Goal: Information Seeking & Learning: Learn about a topic

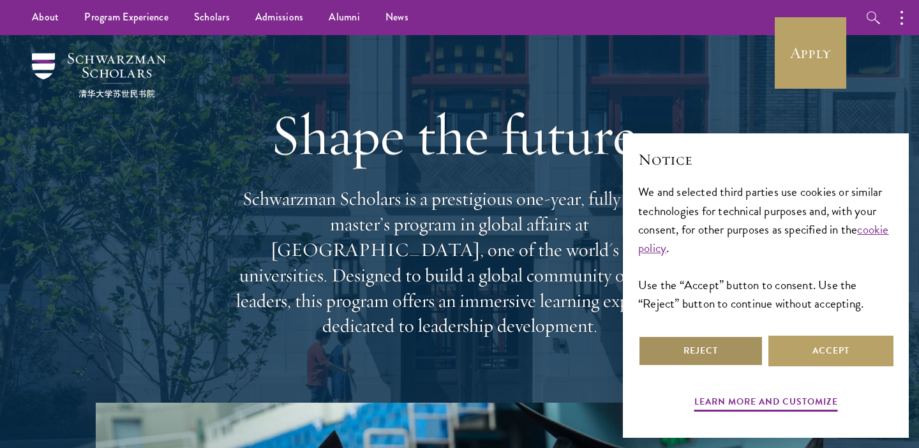
click at [674, 360] on button "Reject" at bounding box center [701, 351] width 125 height 31
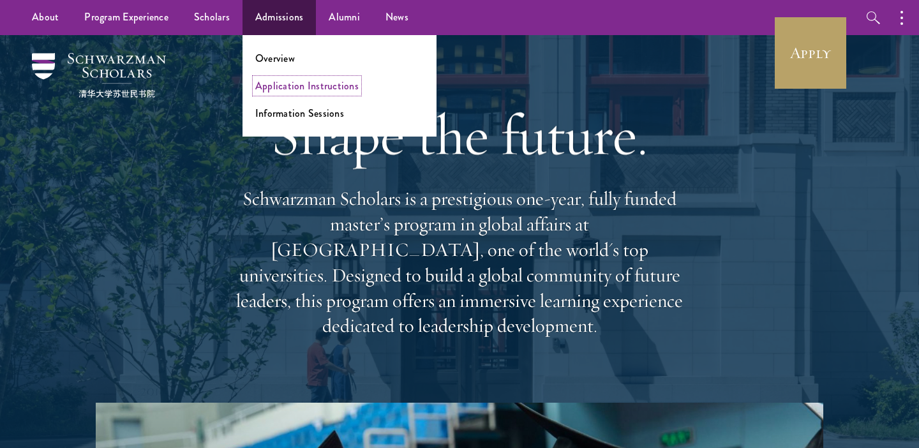
click at [288, 93] on link "Application Instructions" at bounding box center [306, 86] width 103 height 15
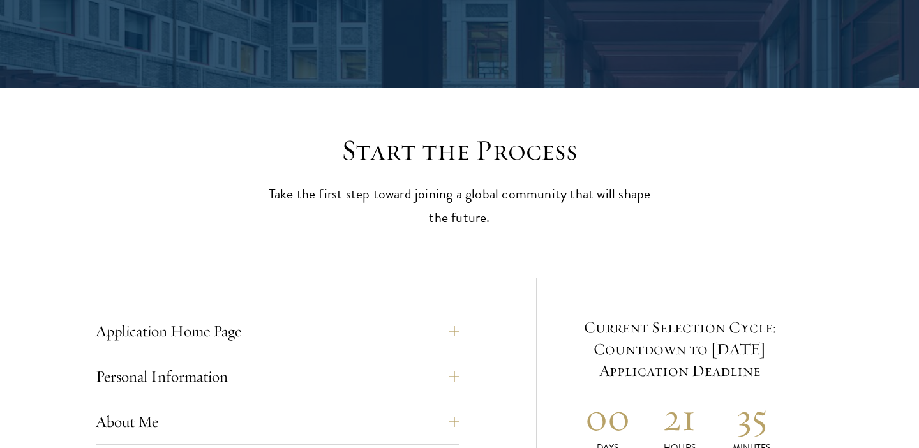
scroll to position [269, 0]
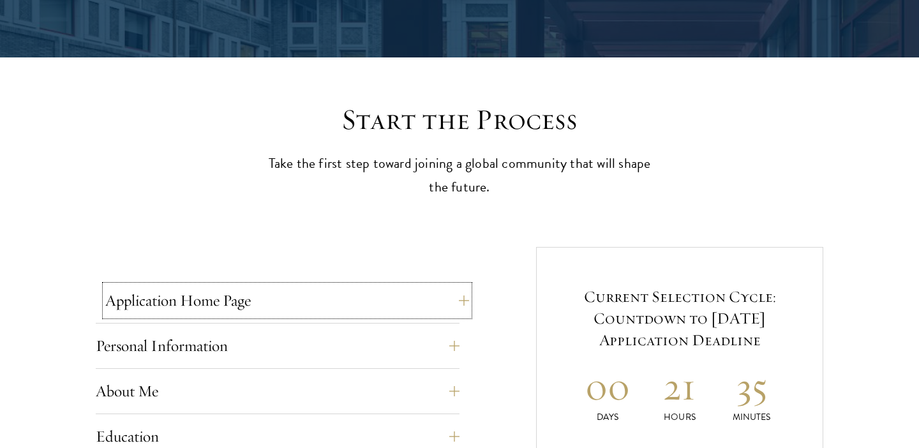
click at [467, 301] on button "Application Home Page" at bounding box center [287, 300] width 364 height 31
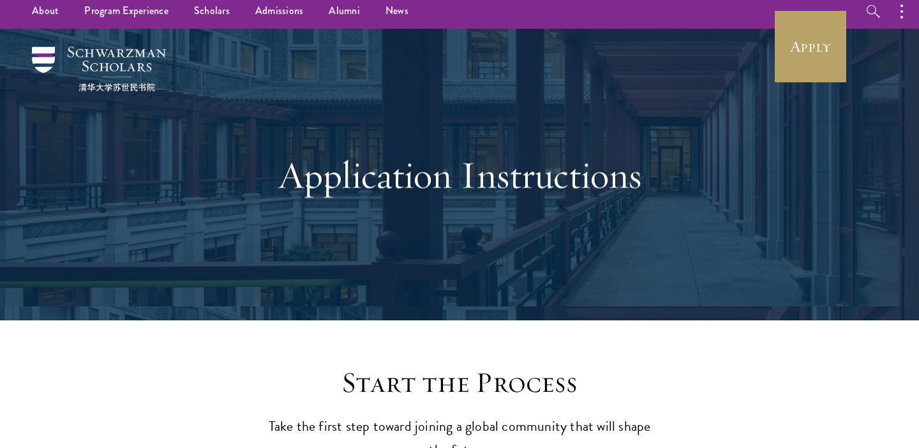
scroll to position [0, 0]
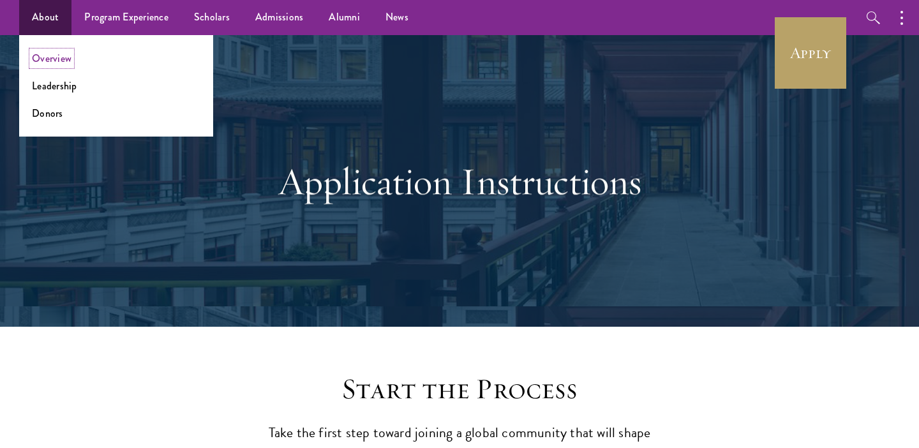
click at [49, 61] on link "Overview" at bounding box center [52, 58] width 40 height 15
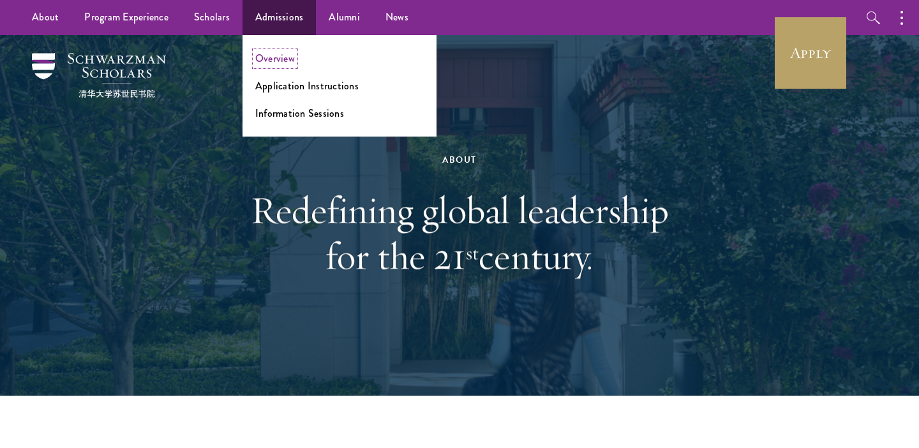
click at [269, 61] on link "Overview" at bounding box center [275, 58] width 40 height 15
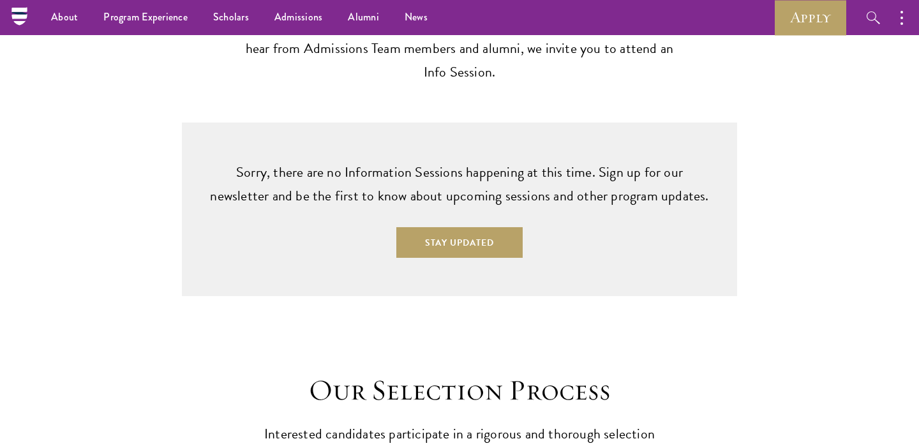
scroll to position [3439, 0]
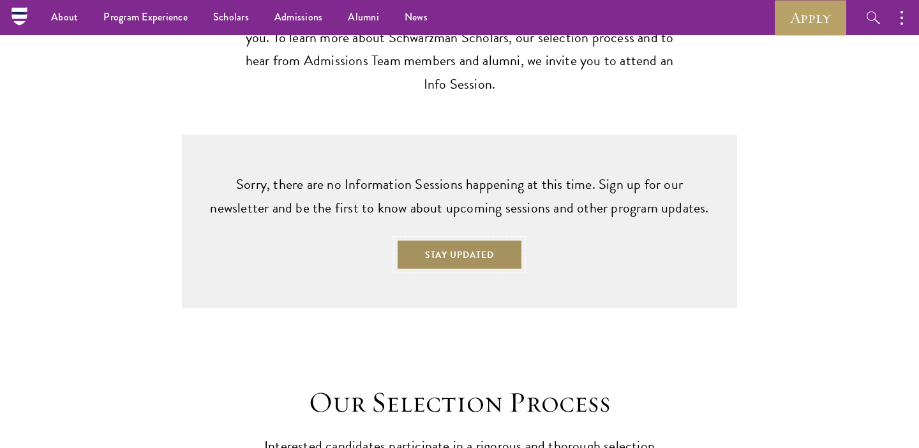
click at [464, 240] on button "Stay Updated" at bounding box center [460, 254] width 126 height 31
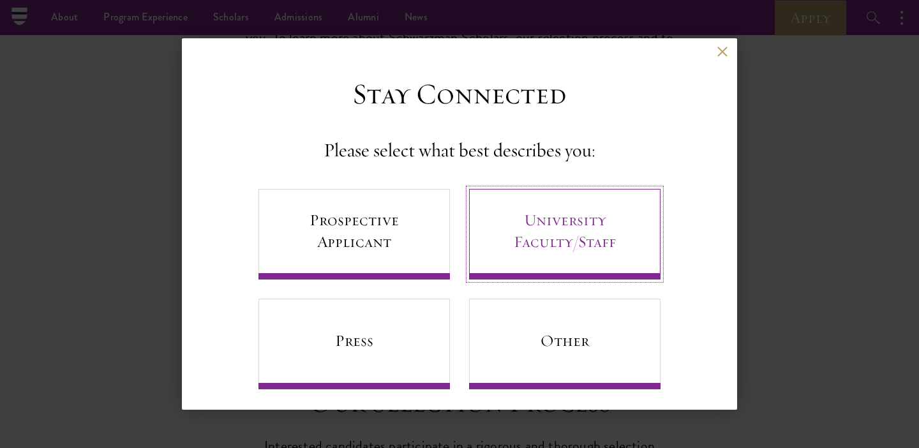
click at [546, 206] on link "University Faculty/Staff" at bounding box center [565, 234] width 192 height 91
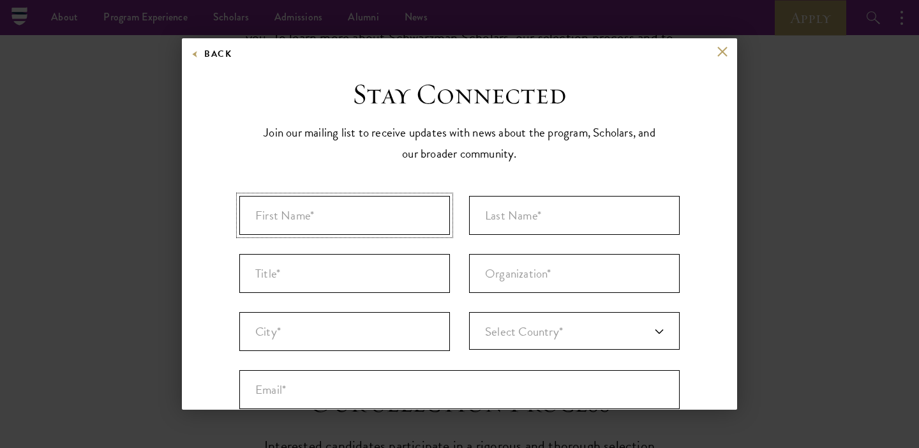
click at [402, 215] on input "First Name* *" at bounding box center [344, 215] width 211 height 39
type input "[PERSON_NAME]"
click at [271, 278] on input "Title *" at bounding box center [344, 273] width 211 height 39
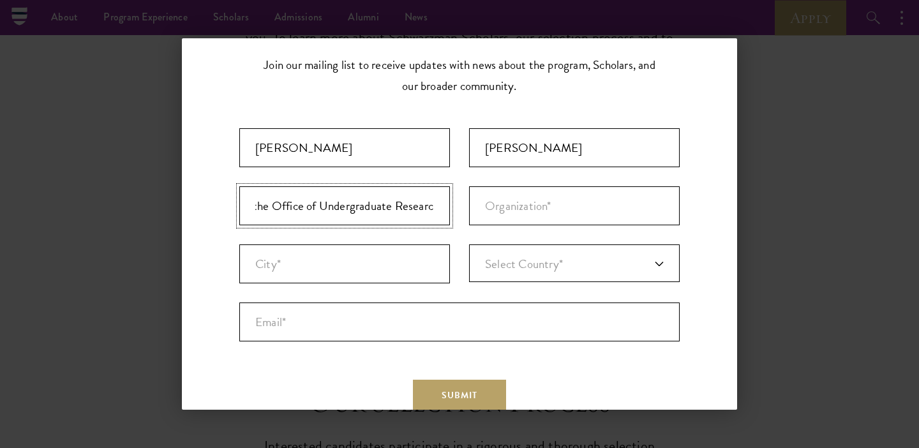
scroll to position [0, 84]
type input "Co-Director of the Office of Undergraduate Research"
click at [485, 215] on input "Organization *" at bounding box center [574, 205] width 211 height 39
type input "[GEOGRAPHIC_DATA][US_STATE]"
click at [376, 260] on input "City* *" at bounding box center [344, 264] width 211 height 39
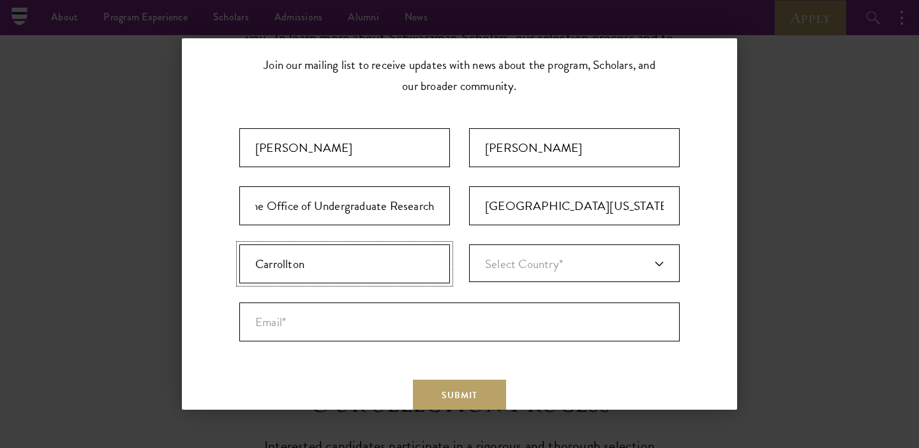
type input "Carrollton"
click at [567, 253] on link "Select Country*" at bounding box center [574, 264] width 211 height 38
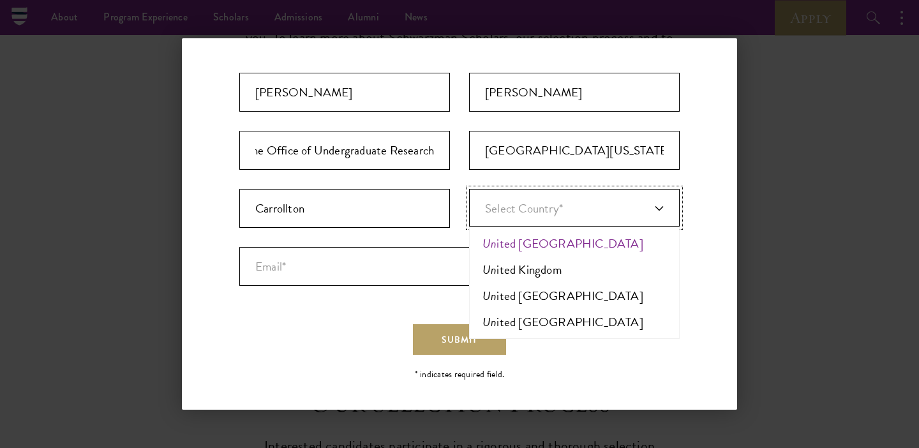
scroll to position [124, 0]
type input "un"
click at [536, 324] on li "Un ited [GEOGRAPHIC_DATA]" at bounding box center [574, 322] width 203 height 26
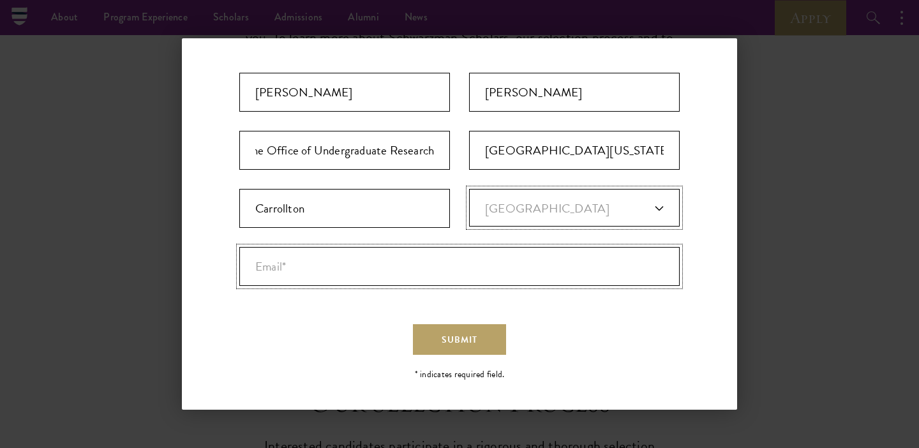
click at [504, 285] on input "Email* *" at bounding box center [459, 266] width 441 height 39
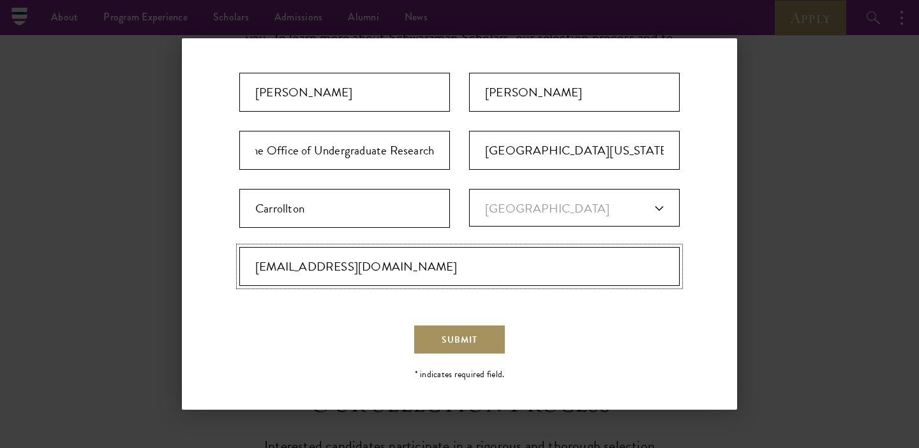
type input "[EMAIL_ADDRESS][DOMAIN_NAME]"
click at [493, 331] on button "Submit" at bounding box center [459, 339] width 93 height 31
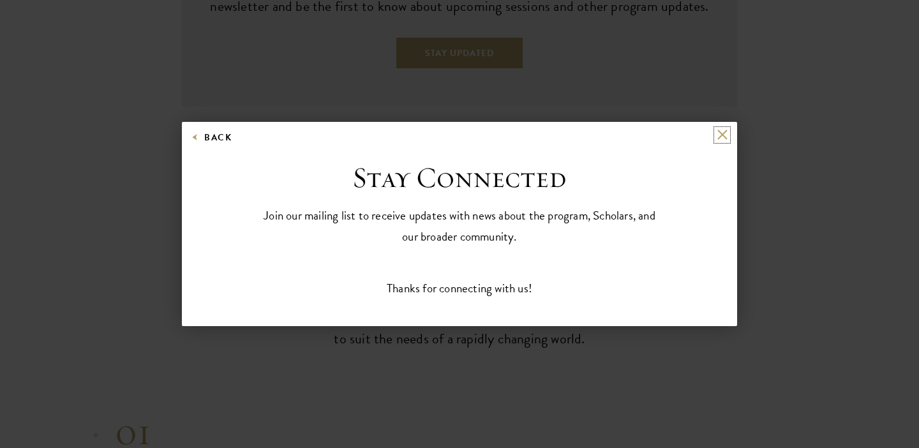
click at [720, 137] on button at bounding box center [722, 135] width 11 height 11
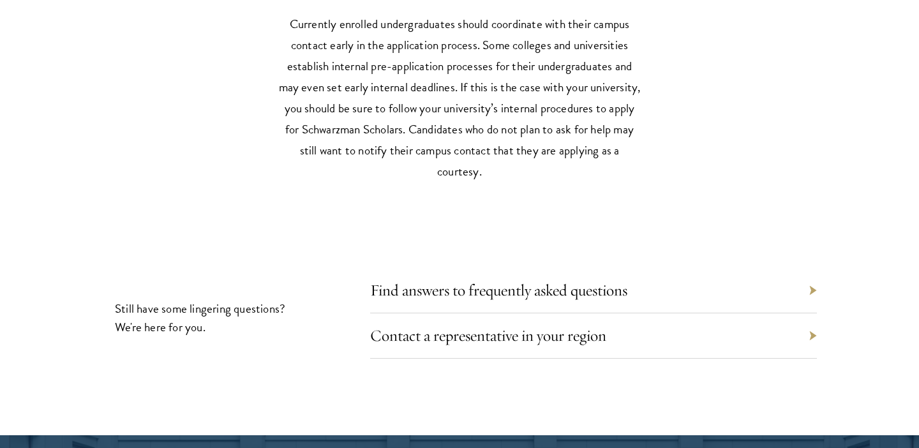
scroll to position [5867, 0]
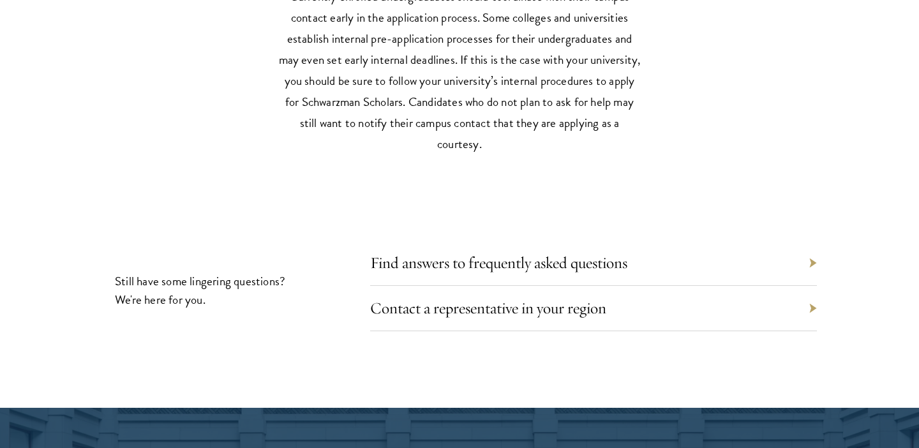
click at [807, 259] on div "Find answers to frequently asked questions" at bounding box center [593, 263] width 447 height 45
click at [815, 258] on div "Find answers to frequently asked questions" at bounding box center [593, 263] width 447 height 45
click at [517, 255] on link "Find answers to frequently asked questions" at bounding box center [508, 263] width 257 height 20
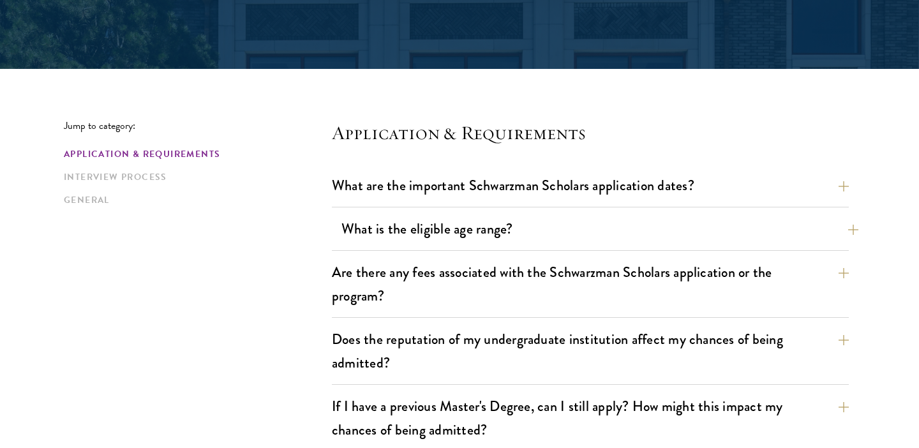
scroll to position [266, 0]
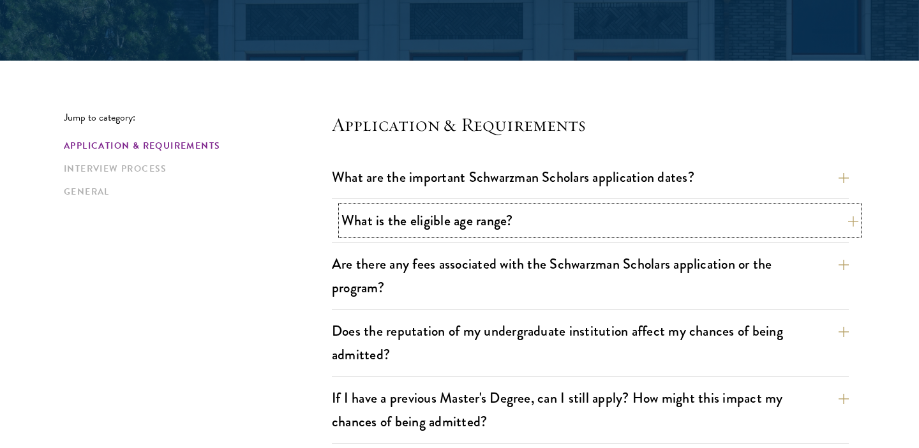
click at [836, 220] on button "What is the eligible age range?" at bounding box center [600, 220] width 517 height 29
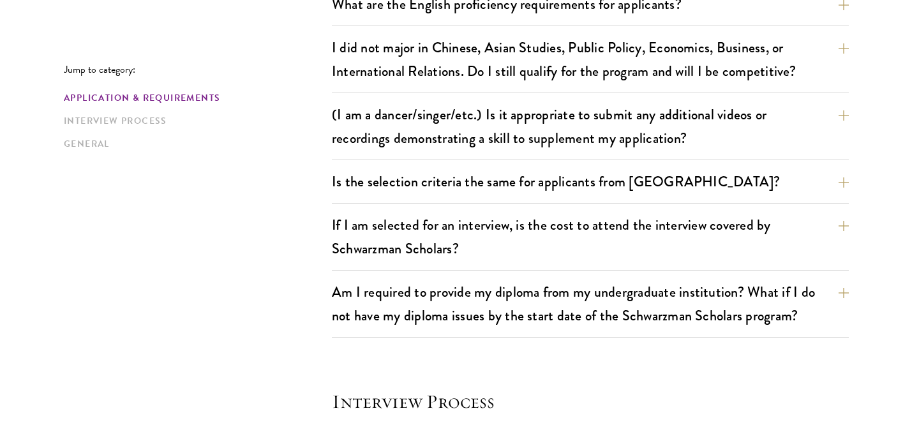
scroll to position [1190, 0]
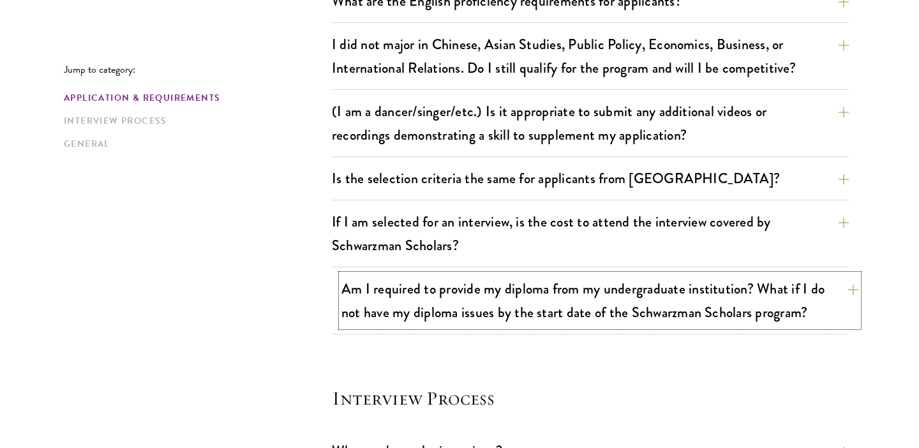
click at [757, 303] on button "Am I required to provide my diploma from my undergraduate institution? What if …" at bounding box center [600, 301] width 517 height 52
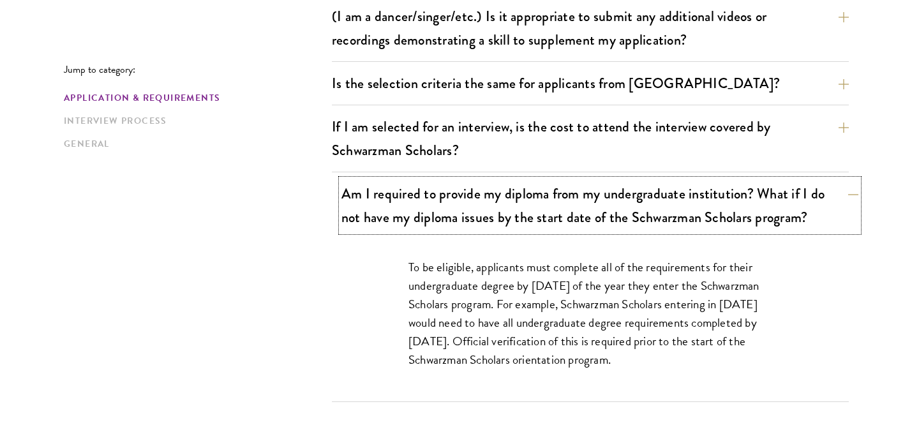
scroll to position [1205, 0]
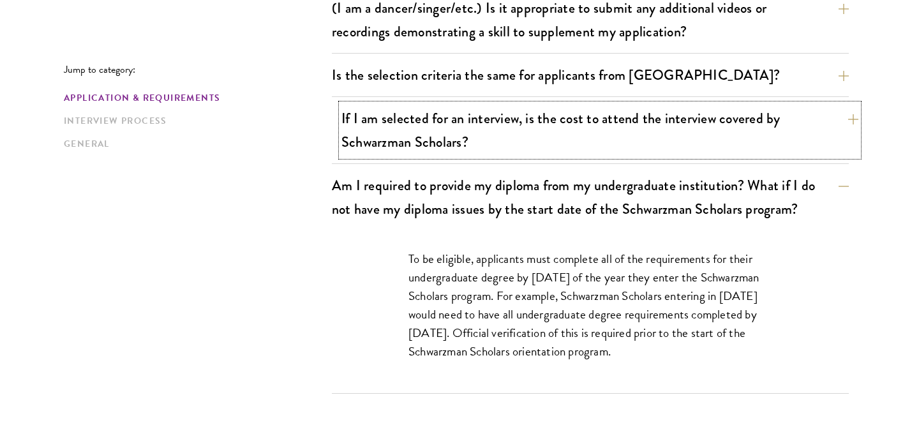
drag, startPoint x: 415, startPoint y: 144, endPoint x: 350, endPoint y: 142, distance: 65.1
click at [350, 142] on button "If I am selected for an interview, is the cost to attend the interview covered …" at bounding box center [600, 130] width 517 height 52
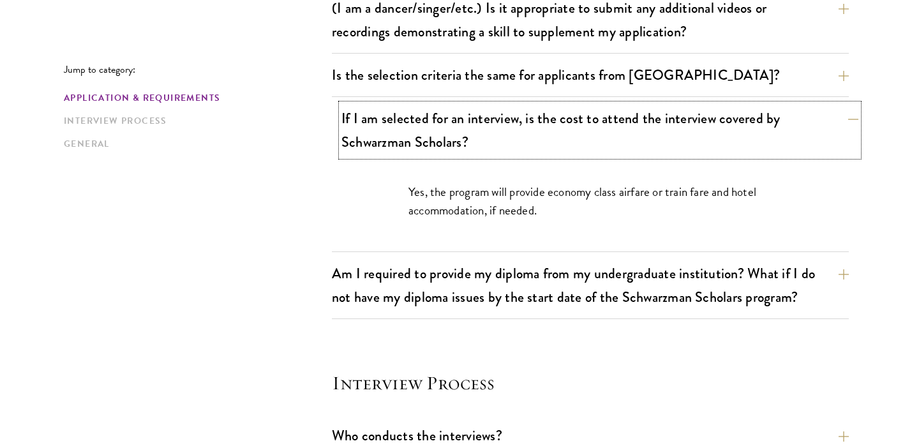
click at [364, 142] on button "If I am selected for an interview, is the cost to attend the interview covered …" at bounding box center [600, 130] width 517 height 52
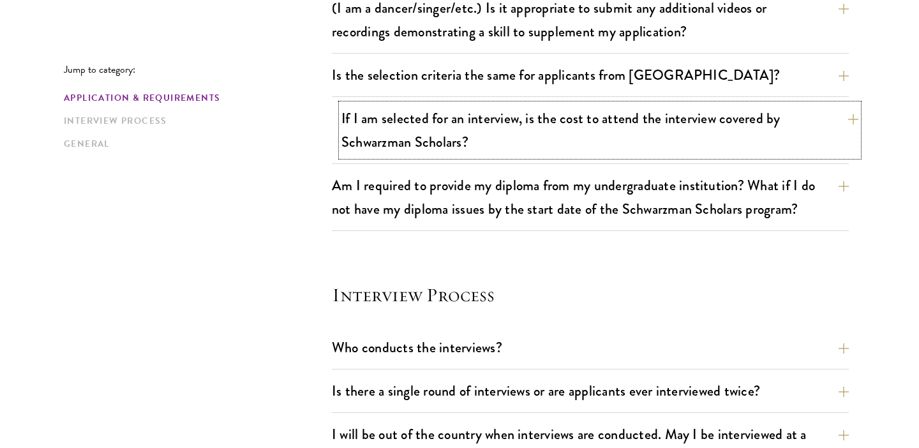
click at [422, 131] on button "If I am selected for an interview, is the cost to attend the interview covered …" at bounding box center [600, 130] width 517 height 52
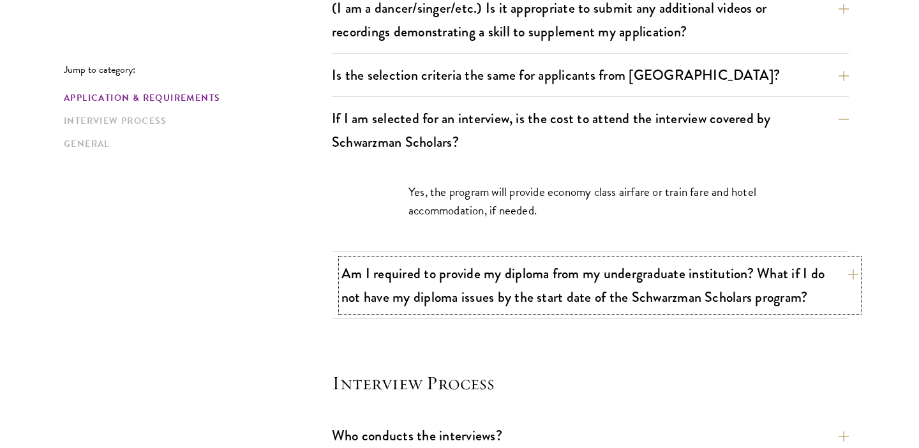
click at [446, 273] on button "Am I required to provide my diploma from my undergraduate institution? What if …" at bounding box center [600, 285] width 517 height 52
